Goal: Check status

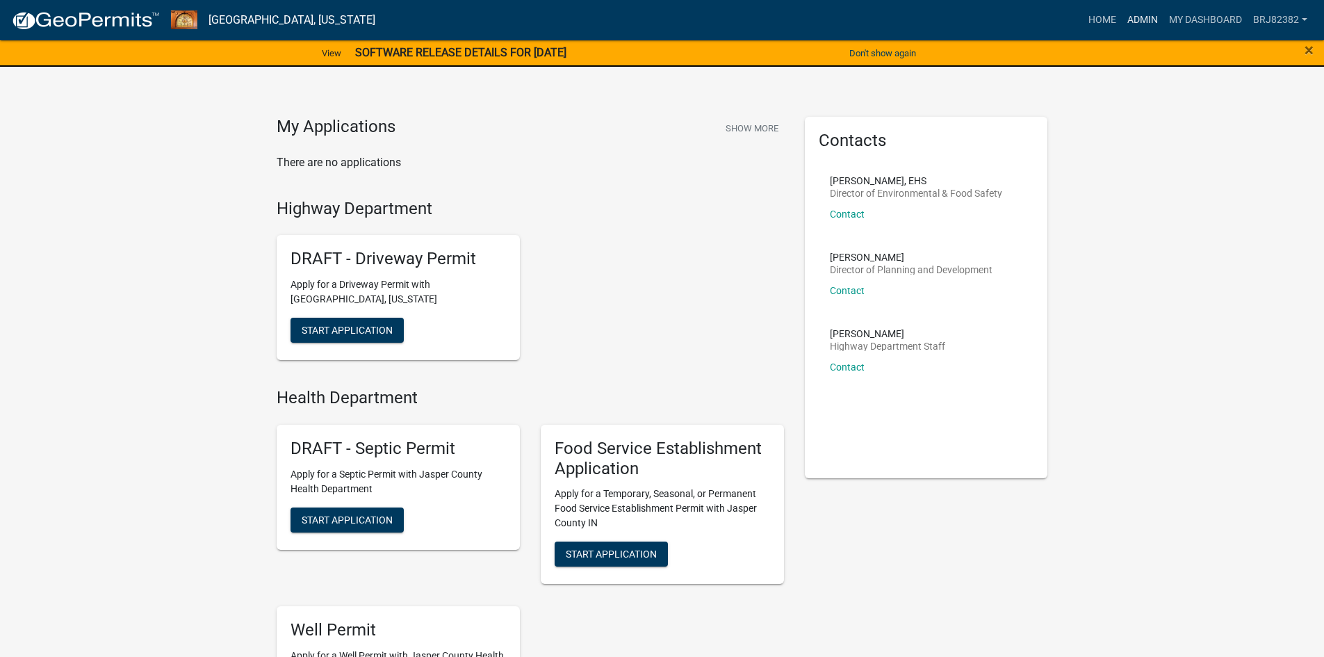
click at [1132, 25] on link "Admin" at bounding box center [1143, 20] width 42 height 26
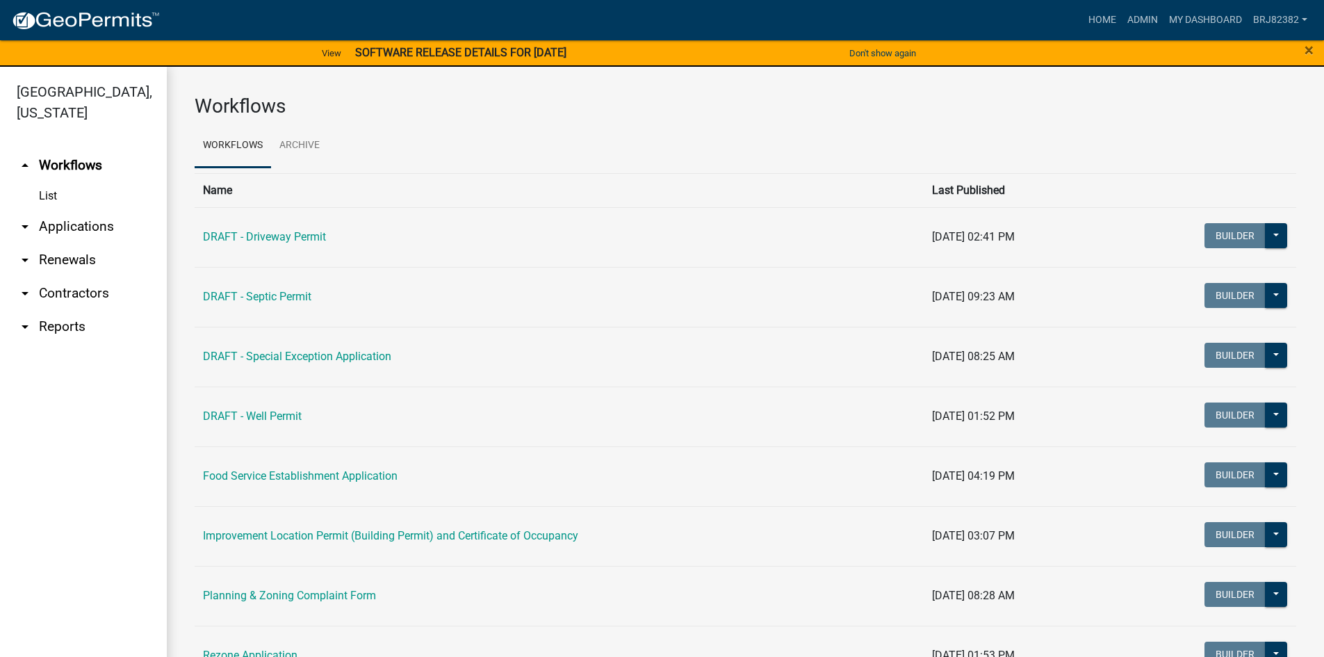
drag, startPoint x: 90, startPoint y: 232, endPoint x: 163, endPoint y: 225, distance: 73.3
click at [90, 233] on link "arrow_drop_down Applications" at bounding box center [83, 226] width 167 height 33
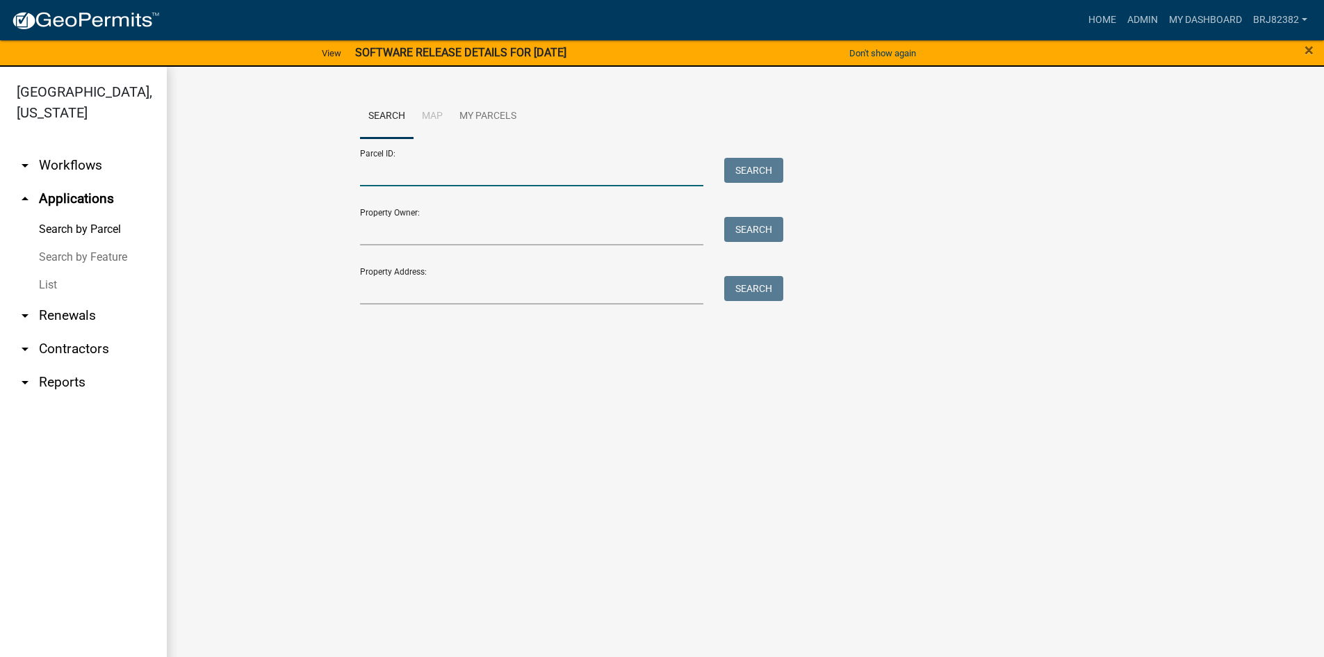
click at [384, 175] on input "Parcel ID:" at bounding box center [532, 172] width 344 height 29
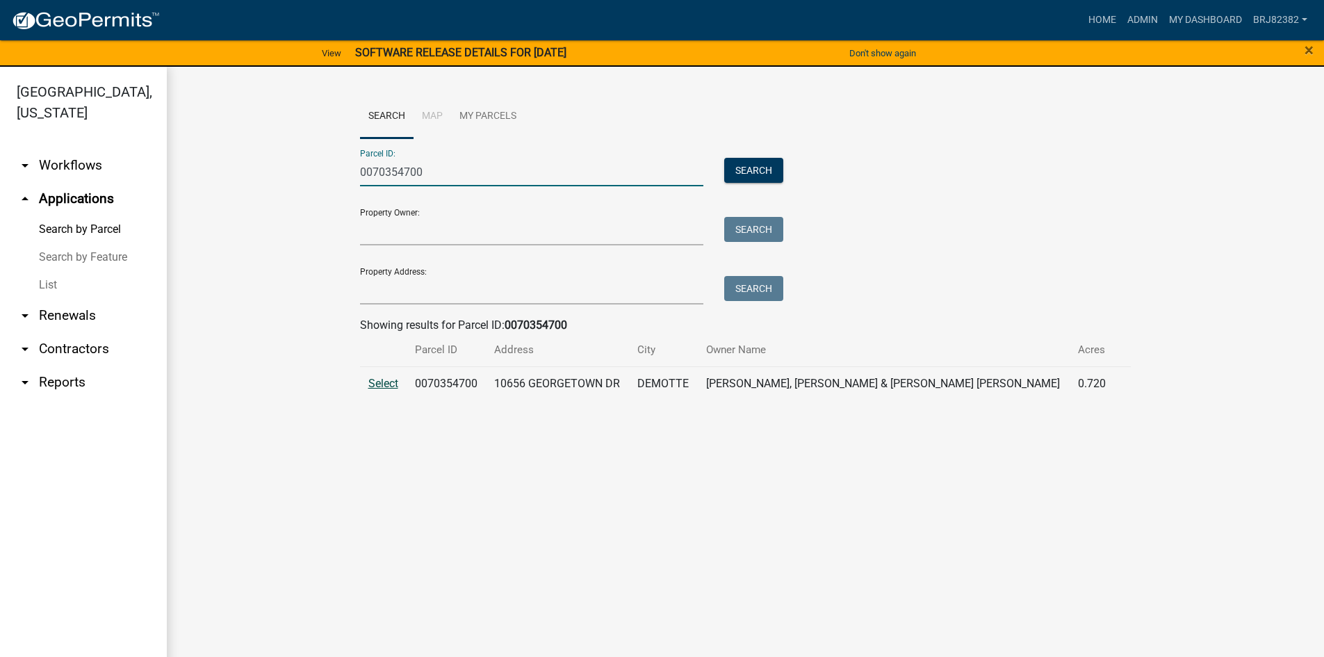
type input "0070354700"
click at [381, 384] on span "Select" at bounding box center [383, 383] width 30 height 13
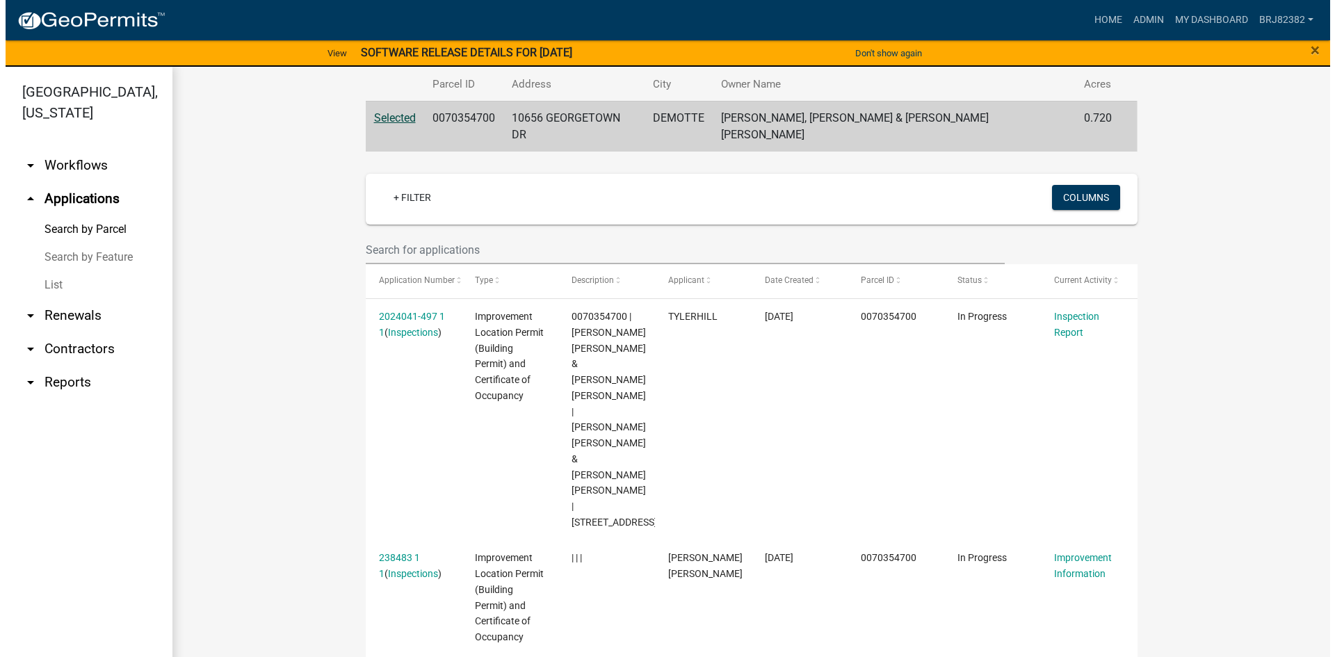
scroll to position [267, 0]
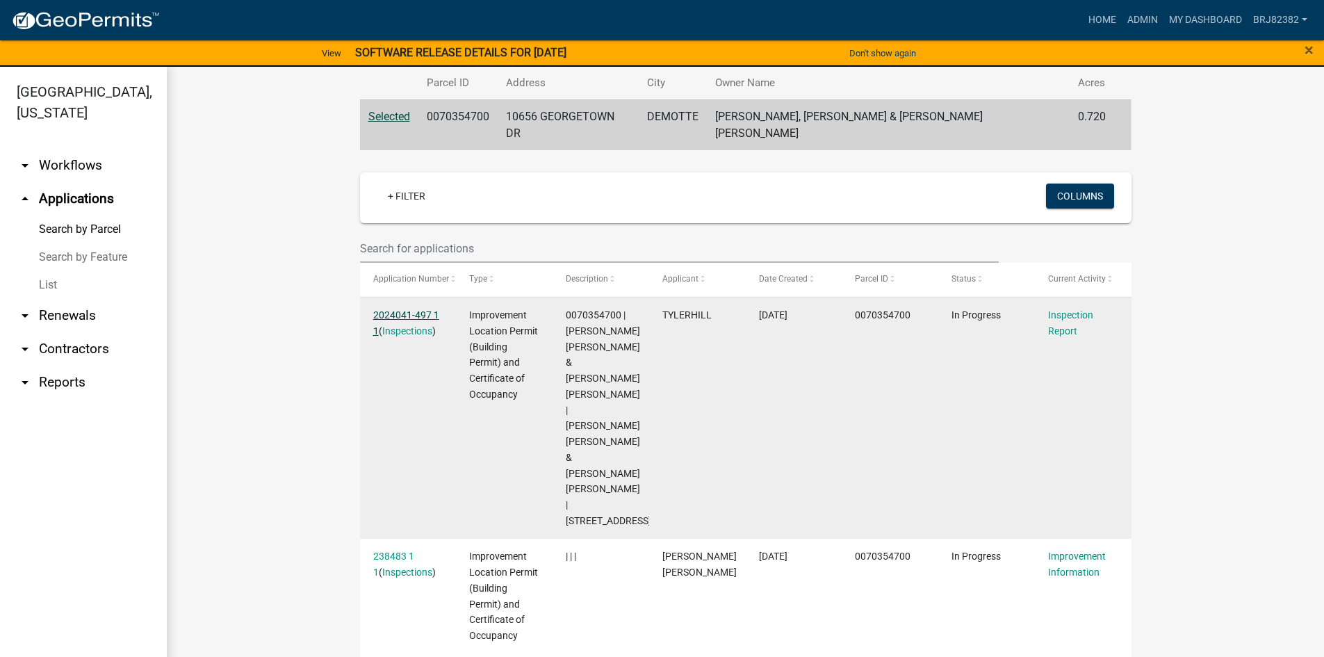
click at [421, 309] on link "2024041-497 1 1" at bounding box center [406, 322] width 66 height 27
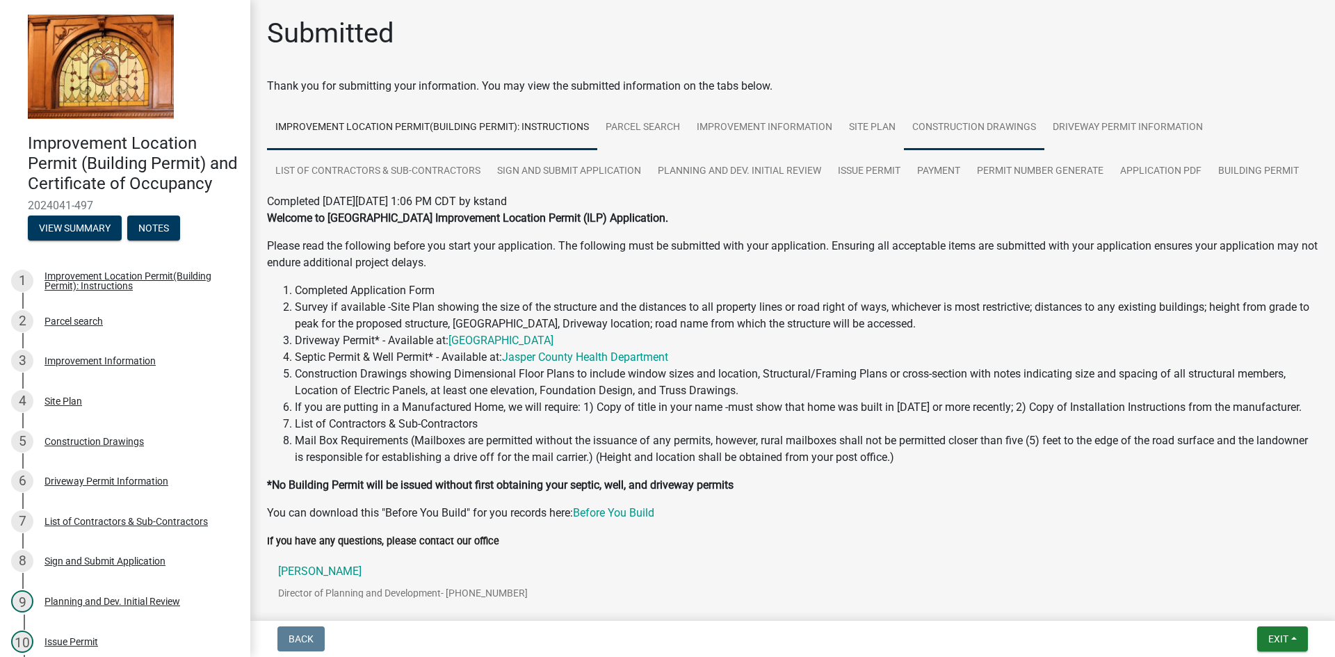
click at [994, 136] on link "Construction Drawings" at bounding box center [974, 128] width 140 height 44
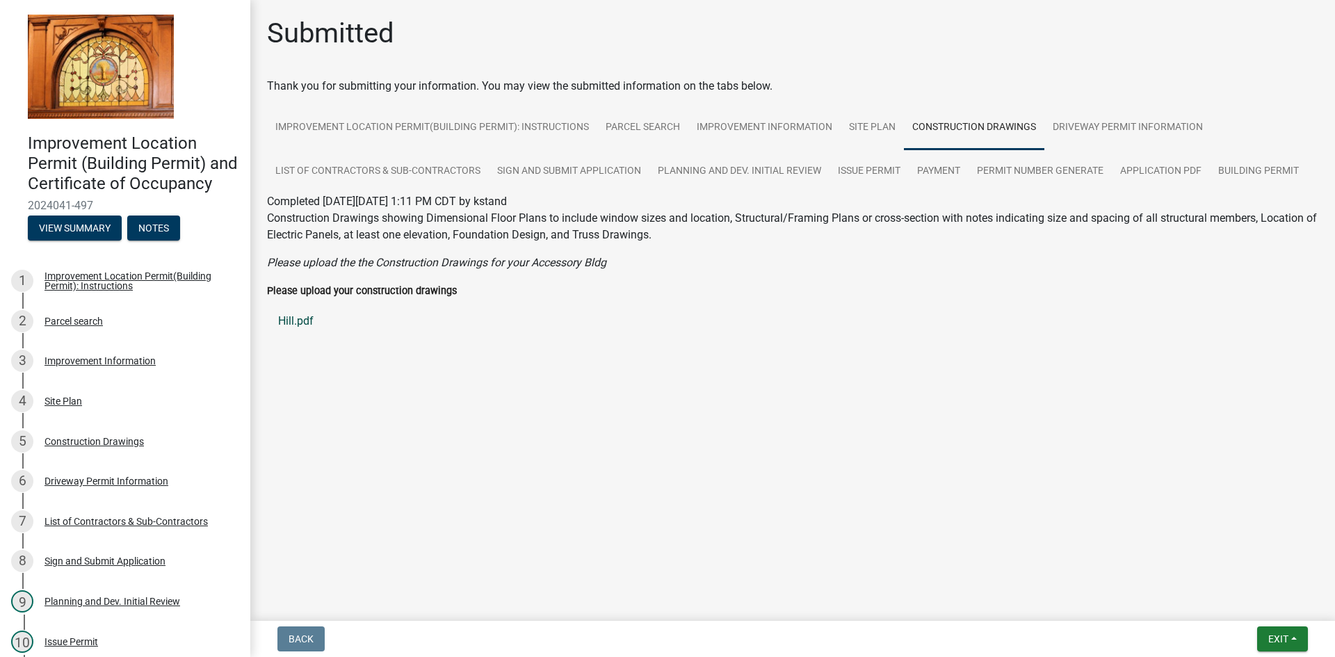
click at [295, 325] on link "Hill.pdf" at bounding box center [792, 321] width 1051 height 33
click at [767, 421] on main "Submitted Thank you for submitting your information. You may view the submitted…" at bounding box center [792, 307] width 1085 height 615
